Goal: Communication & Community: Answer question/provide support

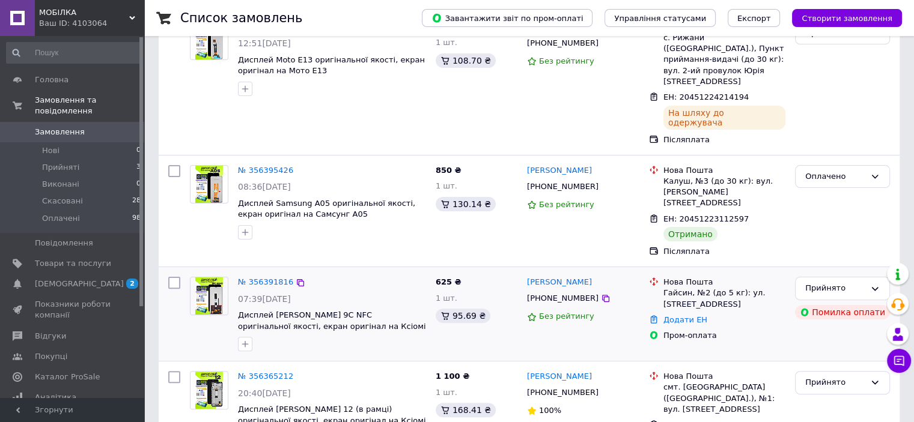
scroll to position [288, 0]
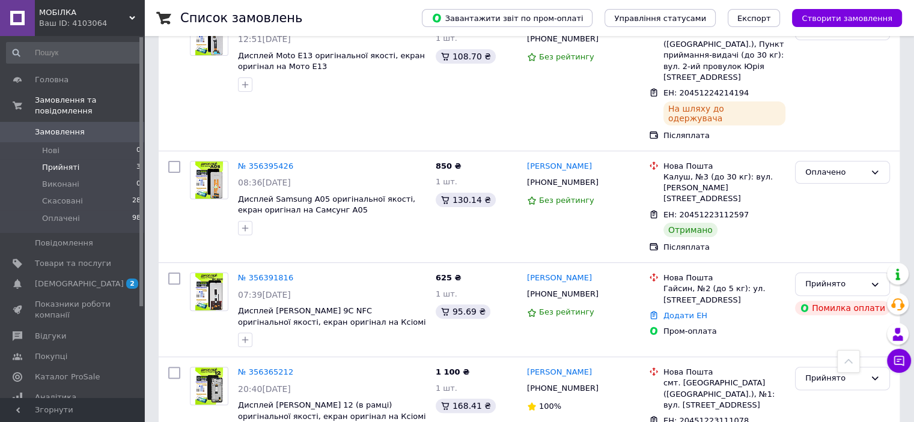
click at [99, 159] on li "Прийняті 3" at bounding box center [74, 167] width 148 height 17
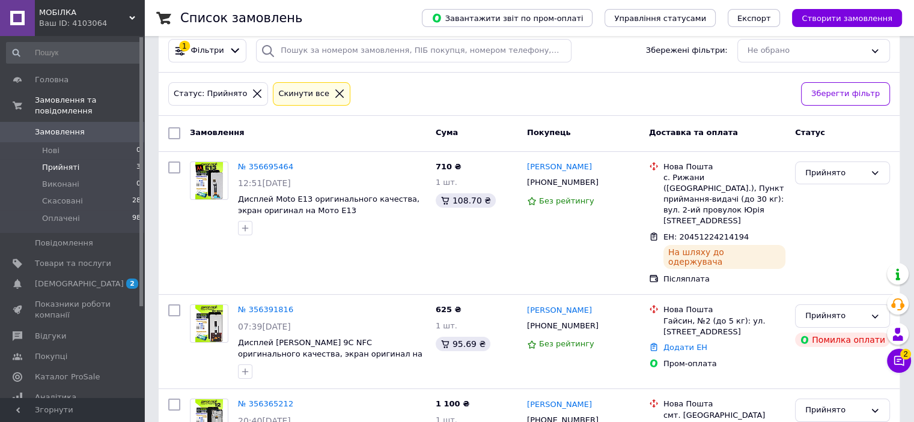
scroll to position [70, 0]
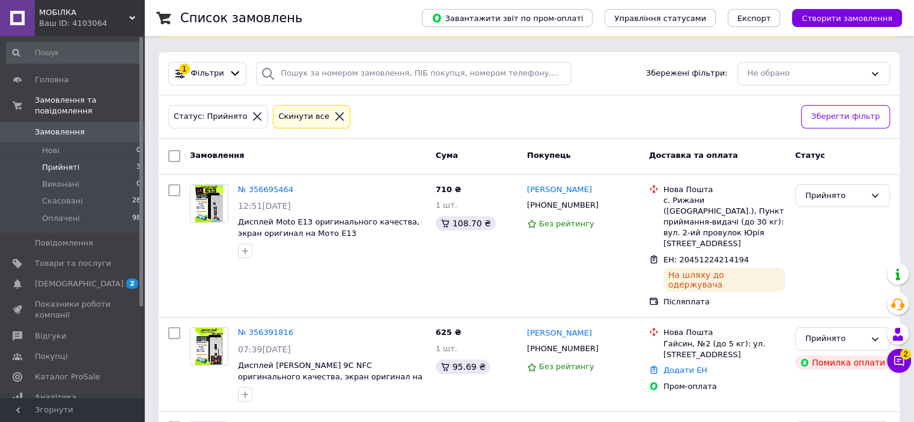
click at [332, 111] on div at bounding box center [340, 116] width 16 height 11
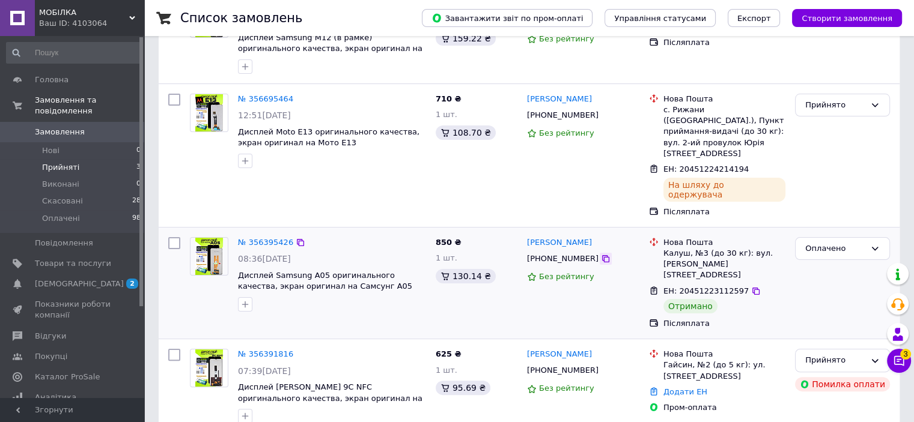
scroll to position [216, 0]
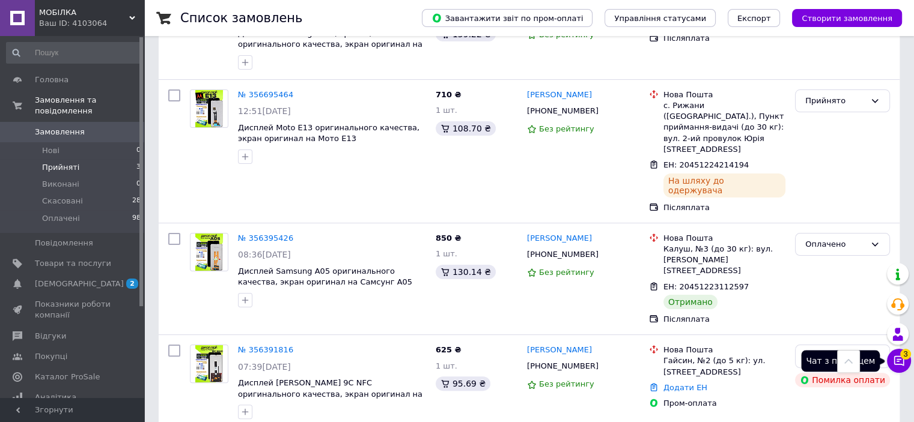
click at [908, 357] on span "3" at bounding box center [905, 354] width 11 height 11
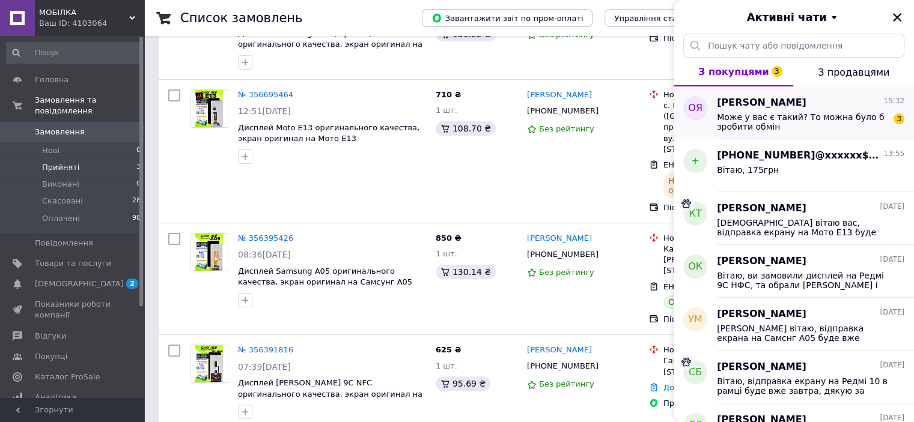
click at [815, 100] on div "[PERSON_NAME] 15:32" at bounding box center [810, 103] width 187 height 14
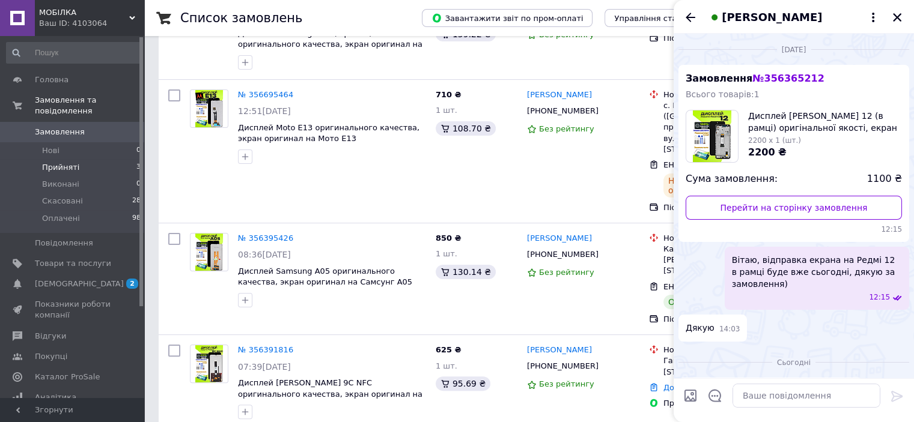
scroll to position [143, 0]
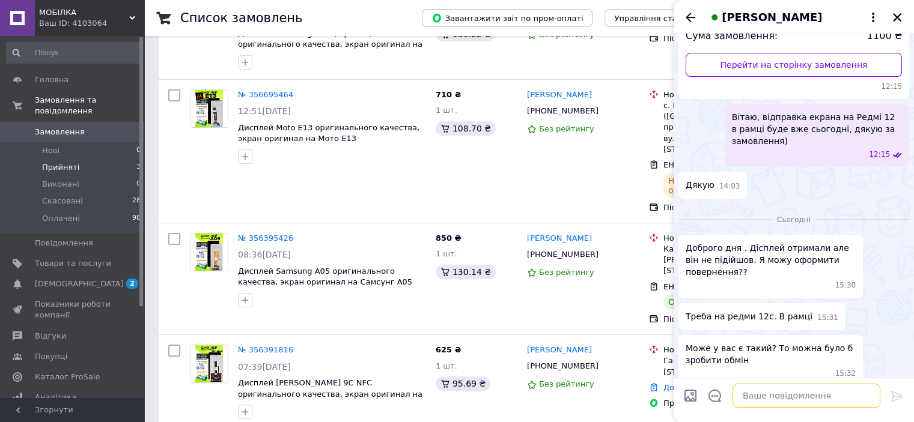
click at [757, 398] on textarea at bounding box center [806, 396] width 148 height 24
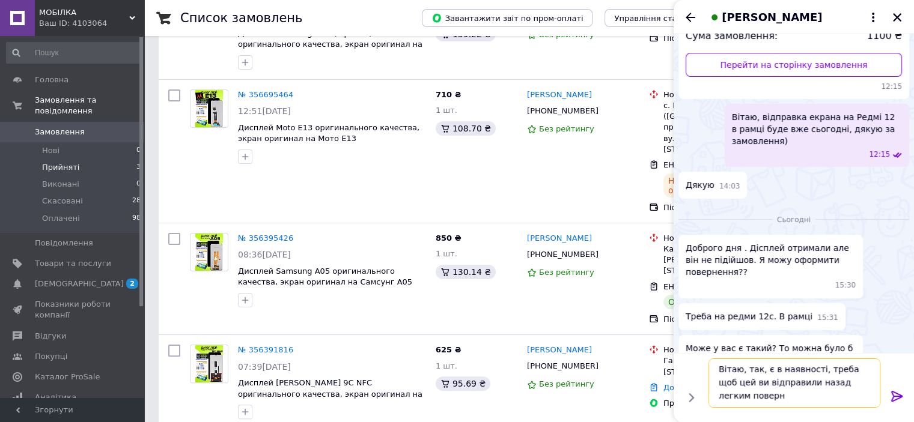
scroll to position [1, 0]
type textarea "Вітаю, так, є в наявності, треба щоб цей ви відправили назад легким поверненням"
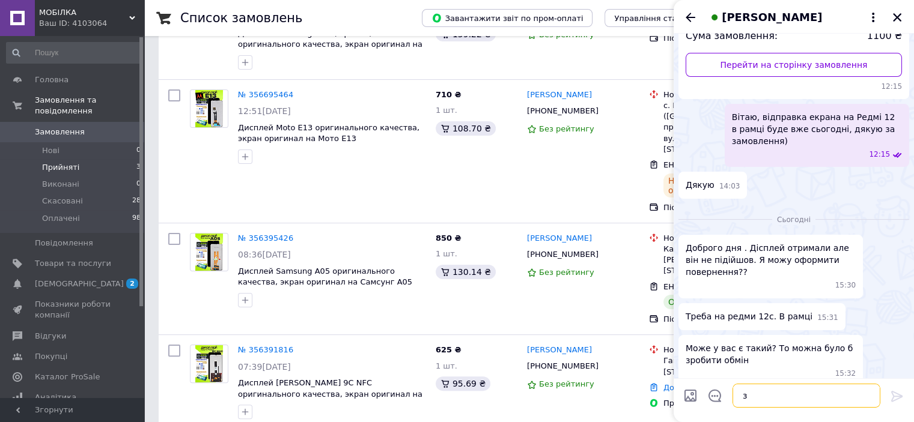
scroll to position [199, 0]
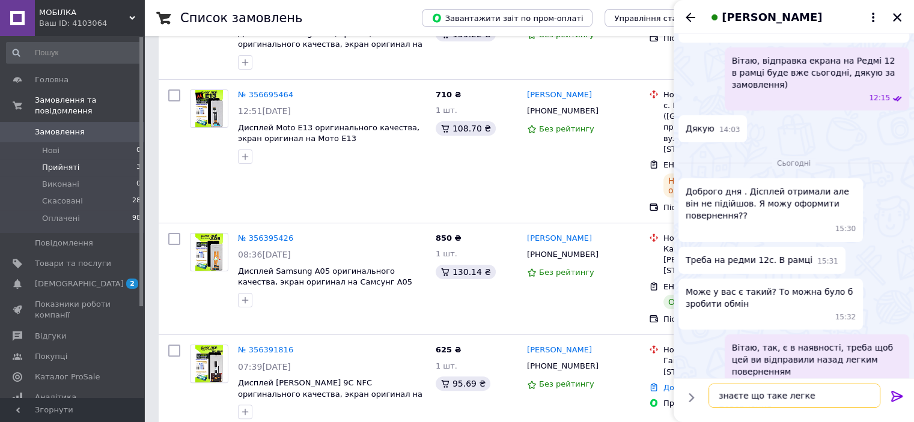
type textarea "знаєте що таке легке повернення?"
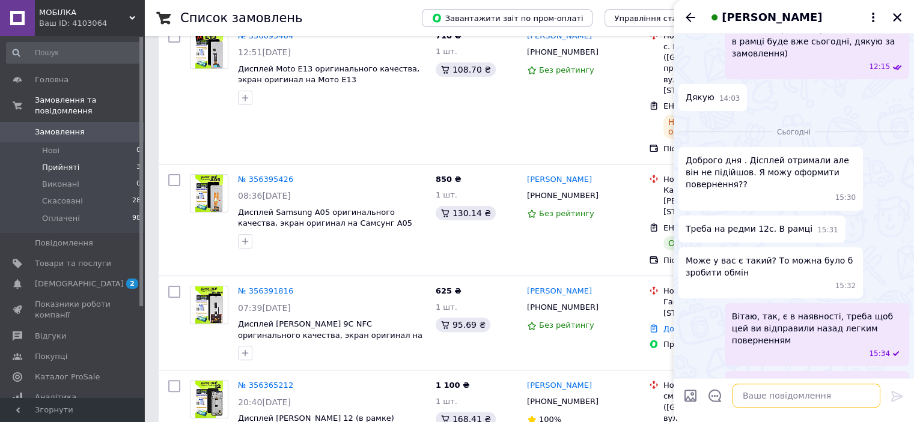
scroll to position [288, 0]
